Goal: Task Accomplishment & Management: Use online tool/utility

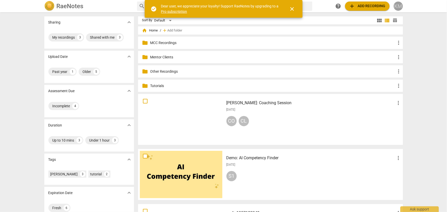
click at [398, 6] on div "KM" at bounding box center [398, 6] width 9 height 9
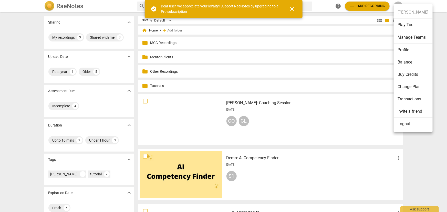
click at [406, 14] on ul "[PERSON_NAME] Play Tour Manage Teams Profile Balance Buy Credits Change Plan Tr…" at bounding box center [413, 68] width 39 height 128
click at [61, 36] on div at bounding box center [223, 106] width 447 height 212
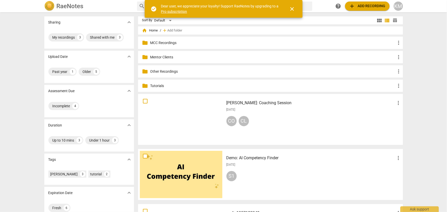
click at [169, 44] on p "MCC Recordings" at bounding box center [272, 42] width 245 height 5
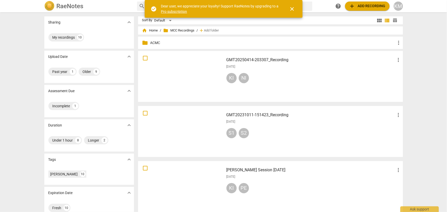
click at [354, 7] on span "add" at bounding box center [352, 6] width 6 height 6
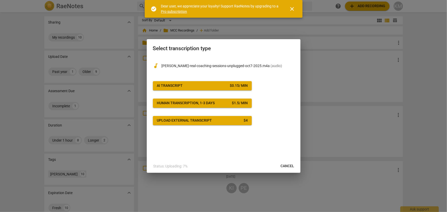
click at [197, 87] on span "AI Transcript $ 0.15 / min" at bounding box center [202, 85] width 91 height 5
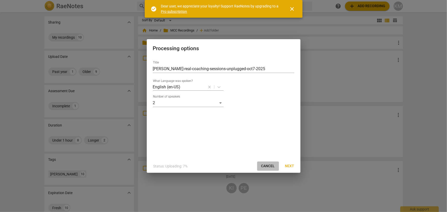
click at [264, 164] on span "Cancel" at bounding box center [268, 166] width 14 height 5
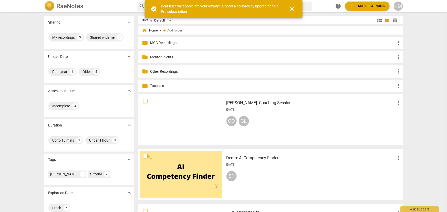
click at [174, 44] on p "MCC Recordings" at bounding box center [272, 42] width 245 height 5
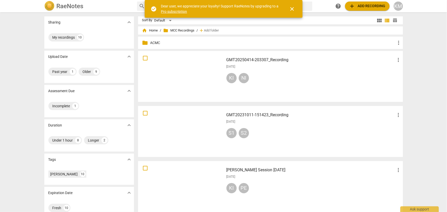
click at [358, 1] on div "RaeNotes search help add Add recording KM" at bounding box center [223, 6] width 447 height 12
click at [360, 5] on span "add Add recording" at bounding box center [367, 6] width 36 height 6
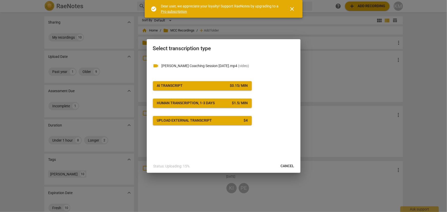
click at [201, 84] on span "AI Transcript $ 0.15 / min" at bounding box center [202, 85] width 91 height 5
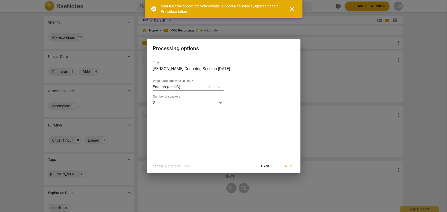
click at [295, 165] on button "Next" at bounding box center [289, 166] width 17 height 9
